Goal: Task Accomplishment & Management: Use online tool/utility

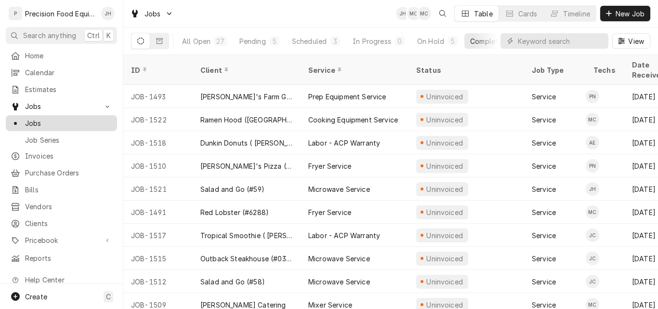
click at [43, 118] on span "Jobs" at bounding box center [68, 123] width 87 height 10
click at [168, 57] on div "ID" at bounding box center [158, 70] width 66 height 26
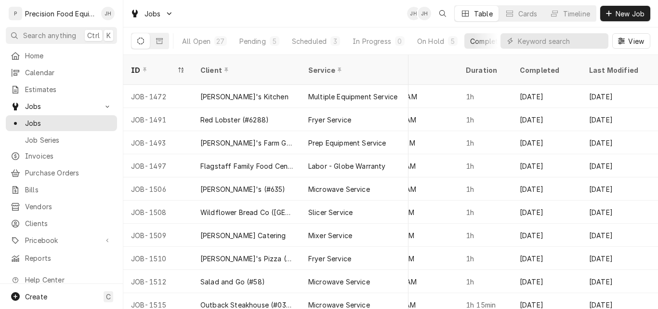
scroll to position [0, 501]
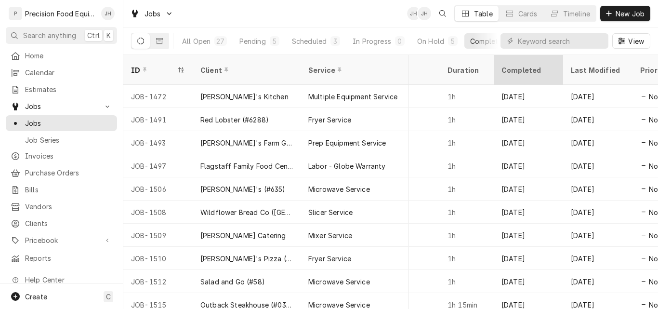
click at [552, 65] on div "Completed" at bounding box center [528, 70] width 52 height 10
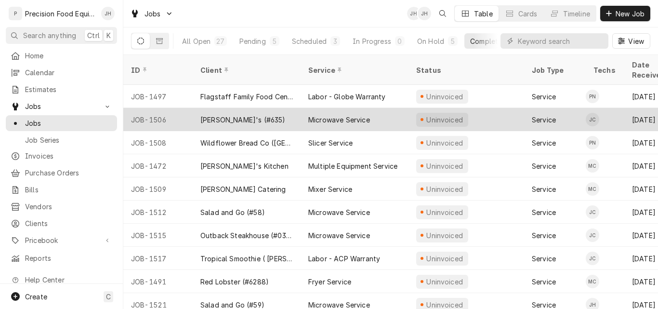
click at [216, 115] on div "[PERSON_NAME]'s (#635)" at bounding box center [242, 120] width 85 height 10
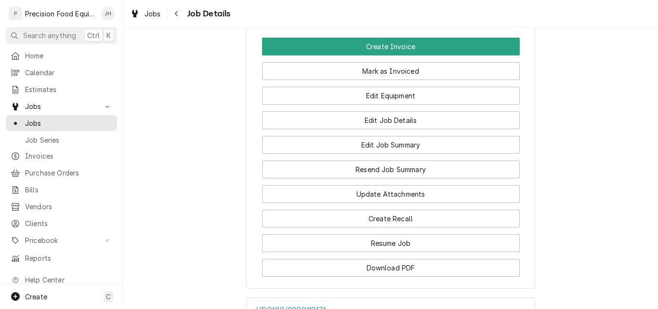
scroll to position [771, 0]
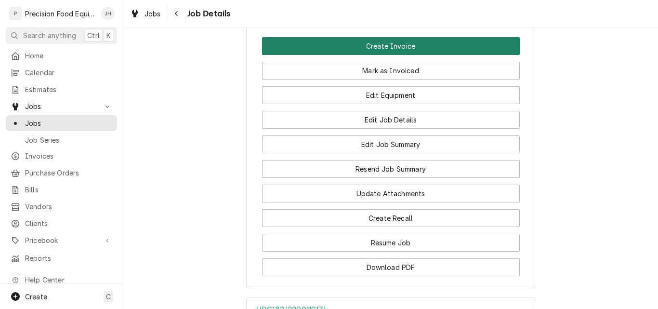
click at [382, 55] on button "Create Invoice" at bounding box center [391, 46] width 258 height 18
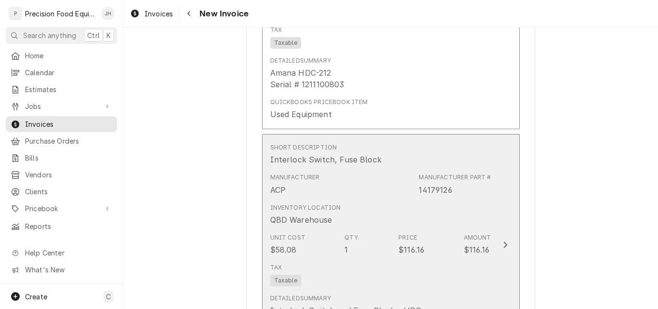
scroll to position [1012, 0]
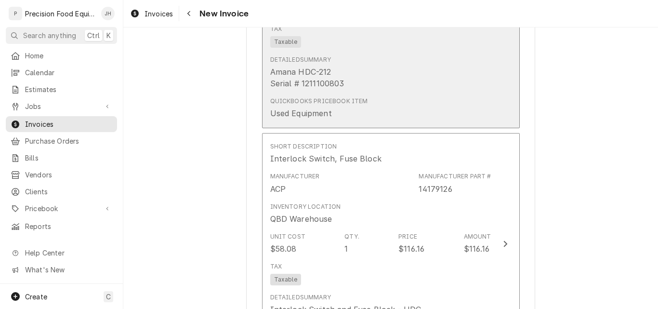
click at [381, 70] on div "Detailed Summary Amana HDC-212 Serial # 1211100803" at bounding box center [380, 72] width 221 height 41
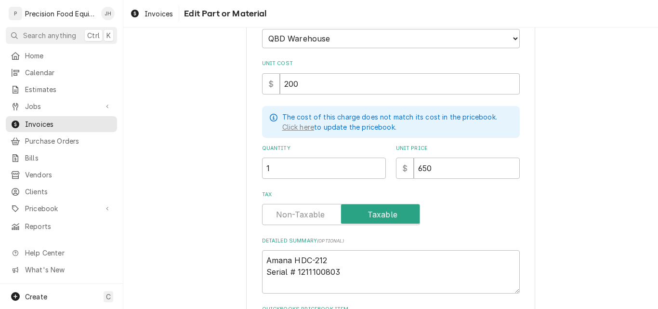
type textarea "x"
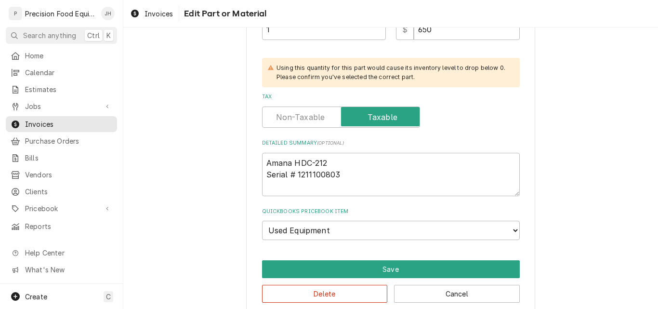
scroll to position [311, 0]
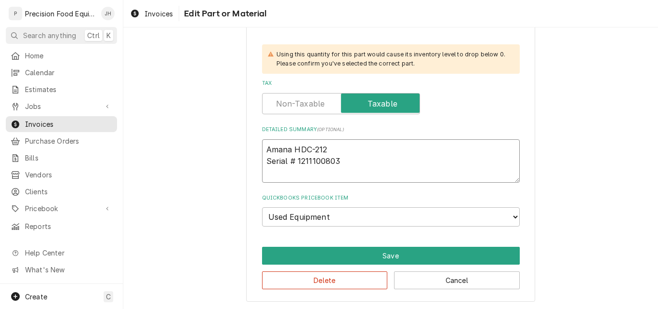
click at [310, 151] on textarea "Amana HDC-212 Serial # 1211100803" at bounding box center [391, 160] width 258 height 43
type textarea "Amana HDC212 Serial # 1211100803"
type textarea "x"
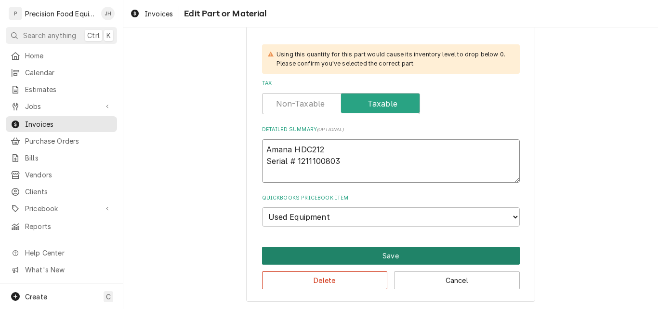
type textarea "Amana HDC212 Serial # 1211100803"
click at [389, 256] on button "Save" at bounding box center [391, 256] width 258 height 18
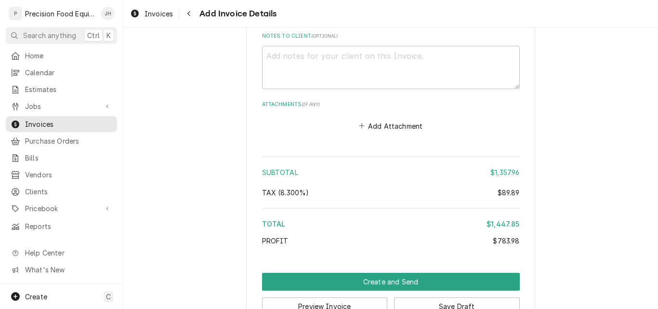
scroll to position [2333, 0]
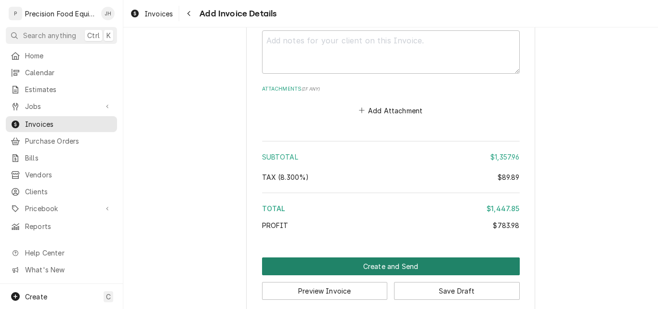
click at [376, 257] on button "Create and Send" at bounding box center [391, 266] width 258 height 18
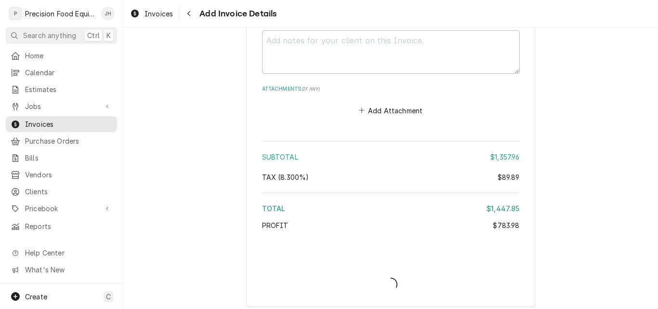
scroll to position [2327, 0]
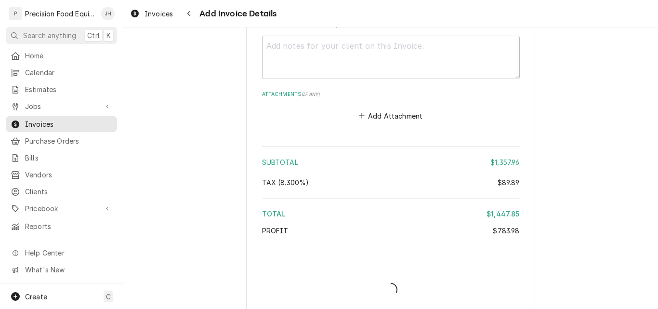
type textarea "x"
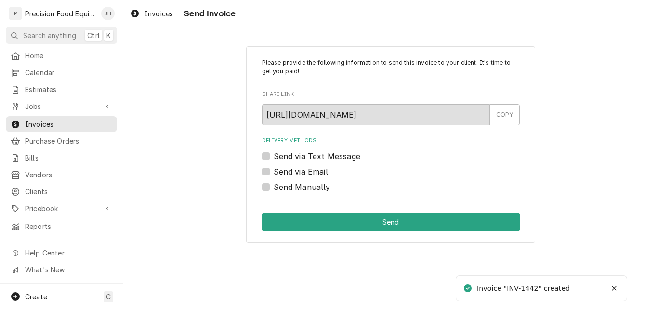
click at [297, 173] on label "Send via Email" at bounding box center [301, 172] width 54 height 12
click at [297, 173] on input "Send via Email" at bounding box center [403, 176] width 258 height 21
checkbox input "true"
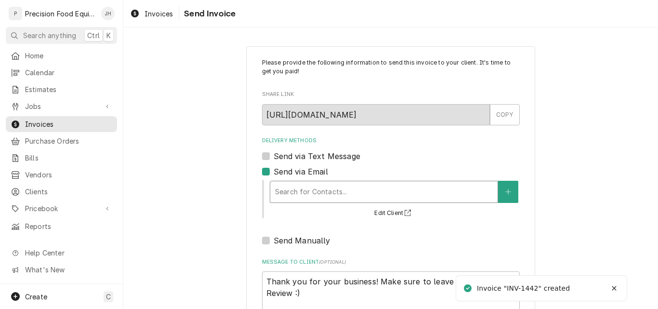
click at [352, 198] on div "Delivery Methods" at bounding box center [384, 191] width 218 height 17
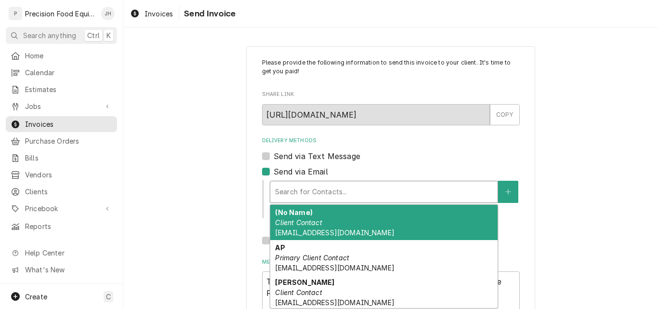
scroll to position [2, 0]
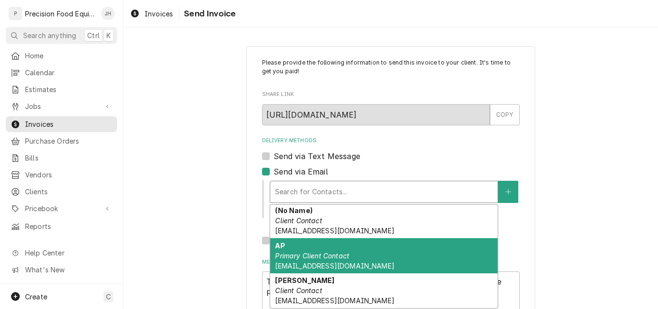
click at [366, 261] on div "AP Primary Client Contact popinv@znhfoodsinc.com" at bounding box center [383, 255] width 227 height 35
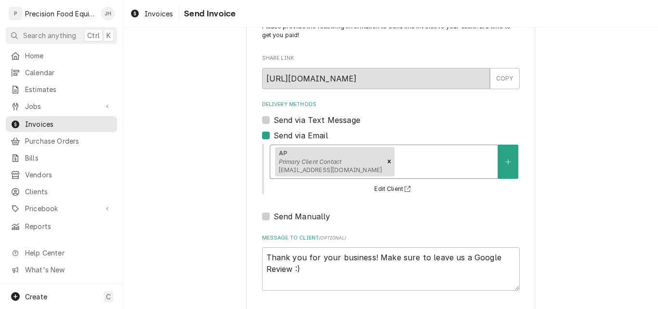
scroll to position [77, 0]
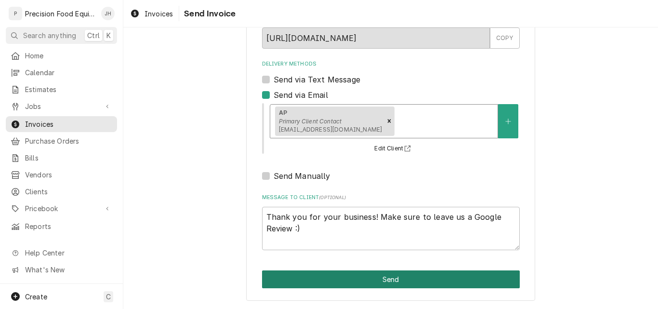
click at [385, 275] on button "Send" at bounding box center [391, 279] width 258 height 18
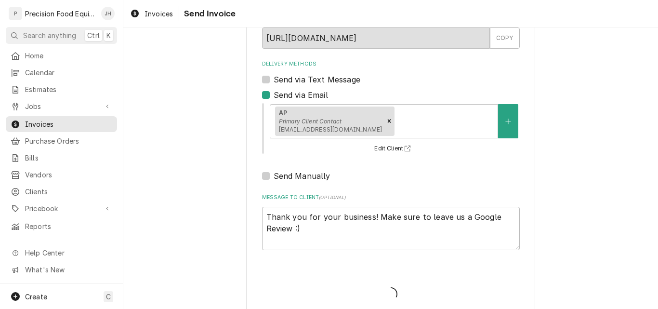
type textarea "x"
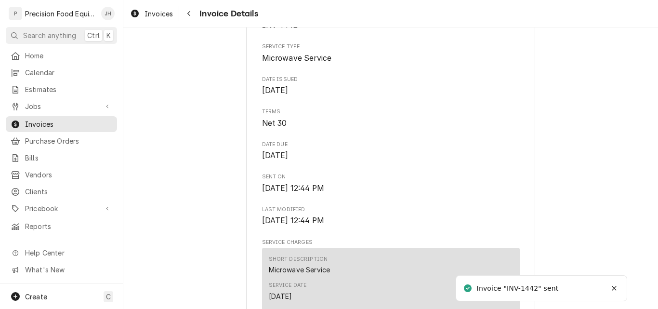
scroll to position [289, 0]
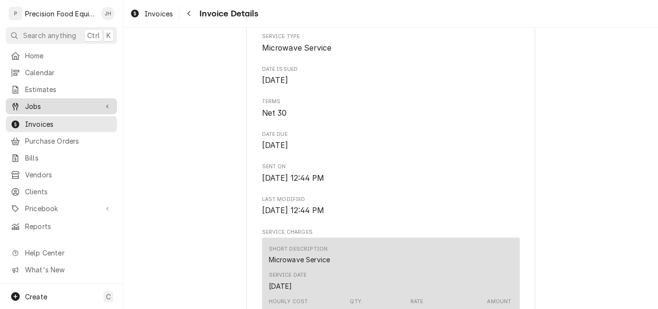
click at [34, 102] on span "Jobs" at bounding box center [61, 106] width 73 height 10
